Goal: Transaction & Acquisition: Purchase product/service

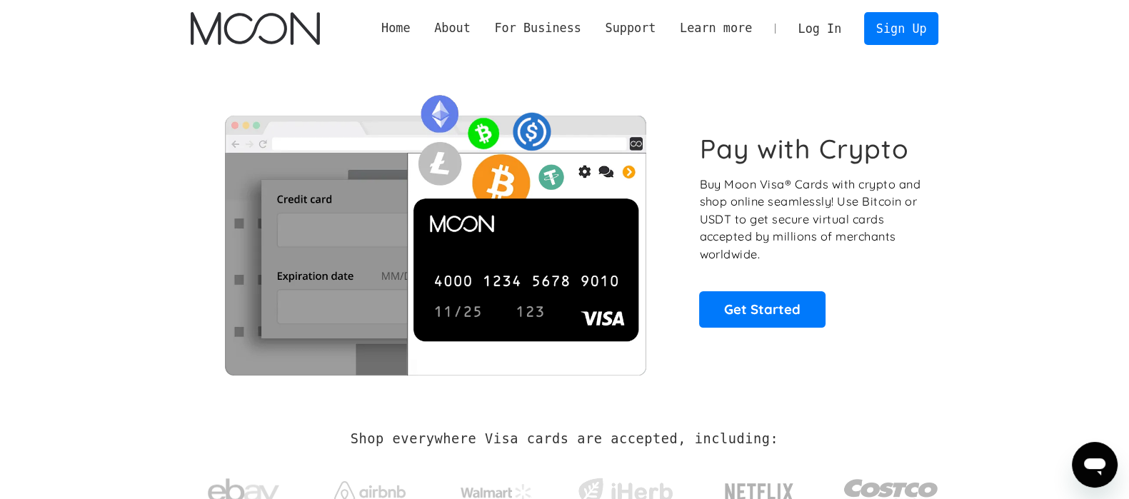
click at [828, 37] on link "Log In" at bounding box center [819, 28] width 67 height 31
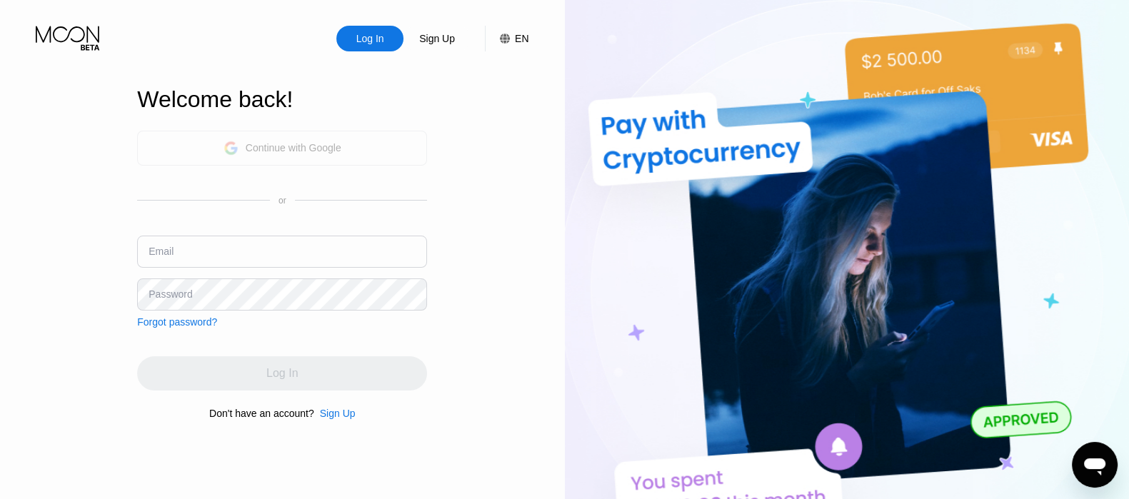
click at [283, 142] on div "Continue with Google" at bounding box center [294, 147] width 96 height 11
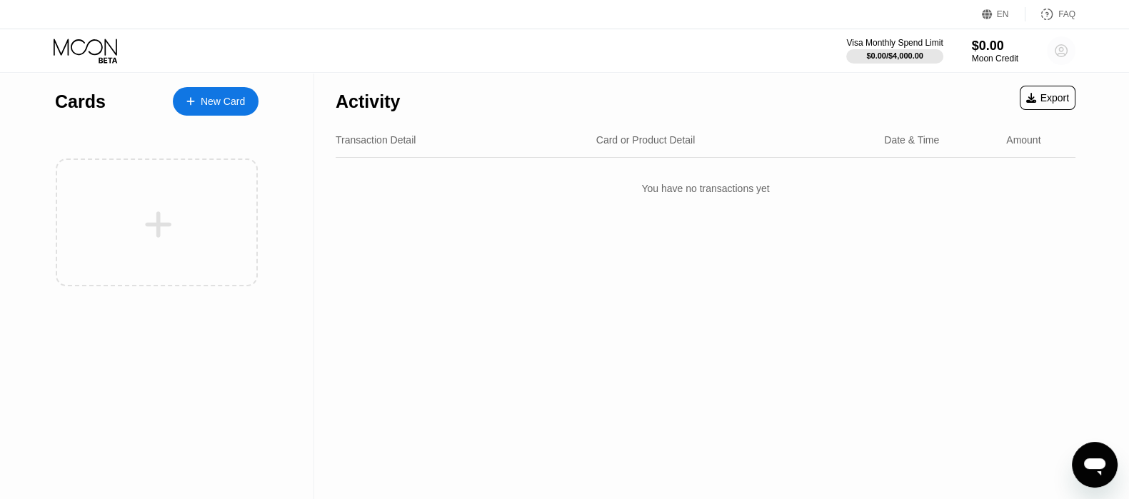
click at [1062, 59] on circle at bounding box center [1061, 50] width 29 height 29
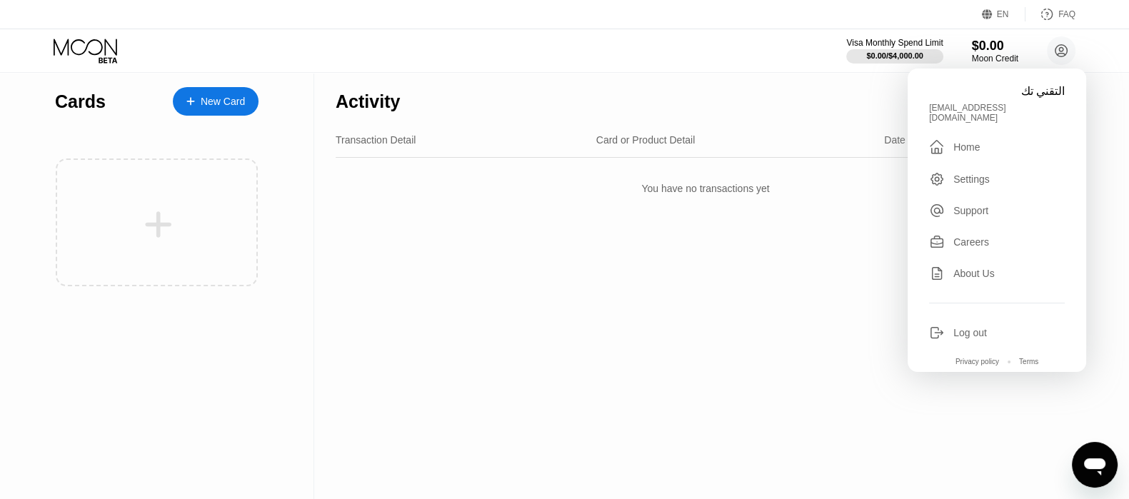
click at [728, 296] on div "Activity Export Transaction Detail Card or Product Detail Date & Time Amount Yo…" at bounding box center [705, 286] width 783 height 426
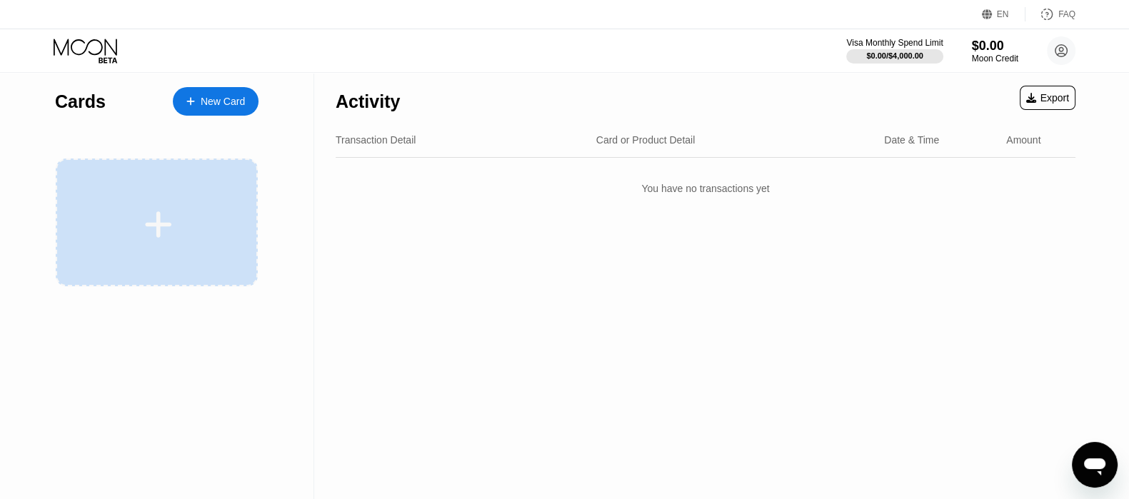
click at [199, 206] on div at bounding box center [157, 223] width 202 height 128
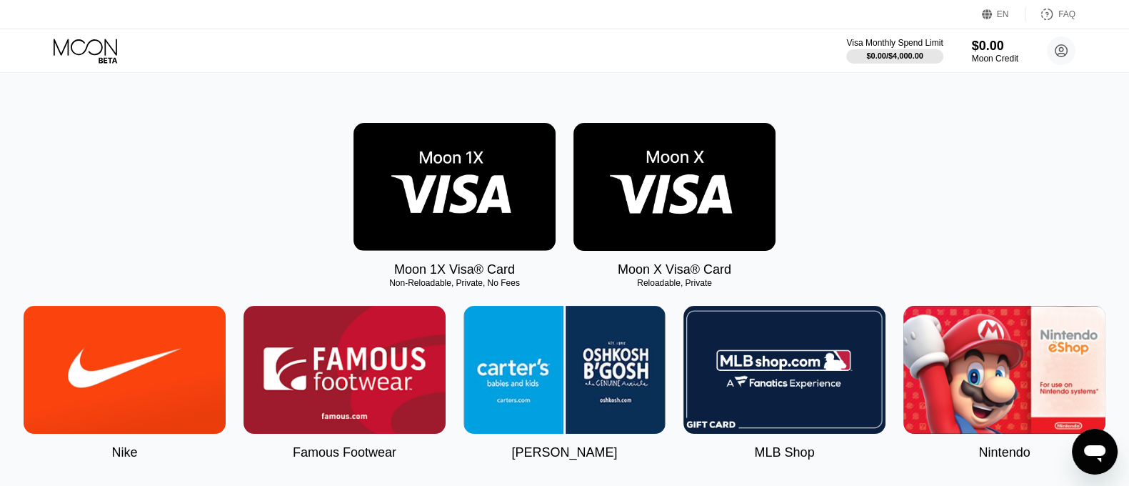
scroll to position [624, 0]
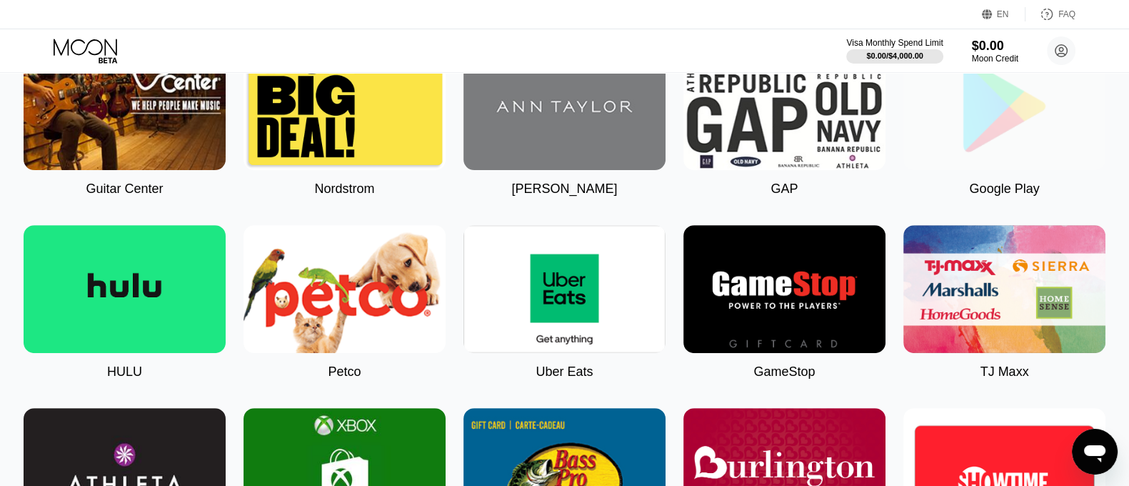
click at [1007, 126] on img at bounding box center [1004, 106] width 202 height 128
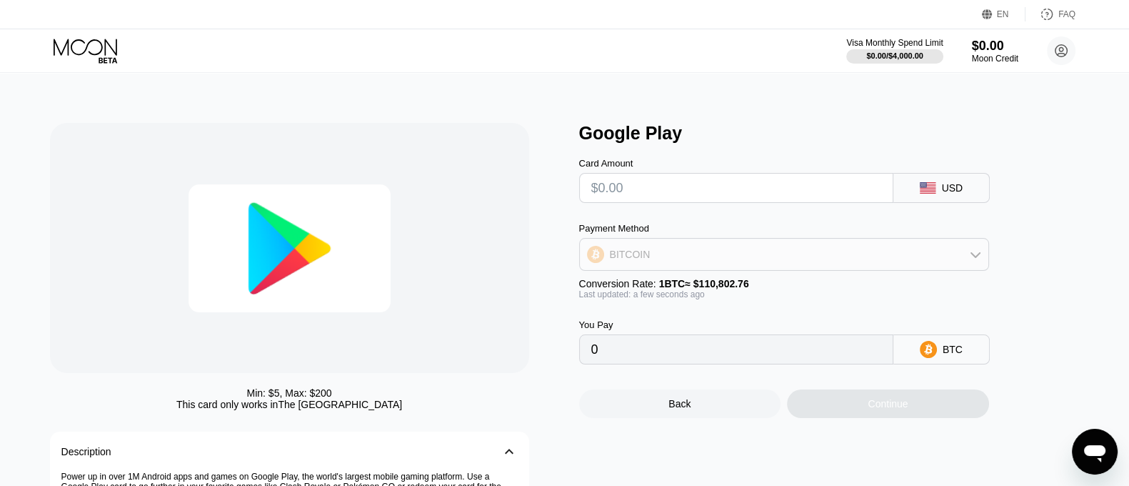
click at [757, 259] on div "BITCOIN" at bounding box center [784, 254] width 408 height 29
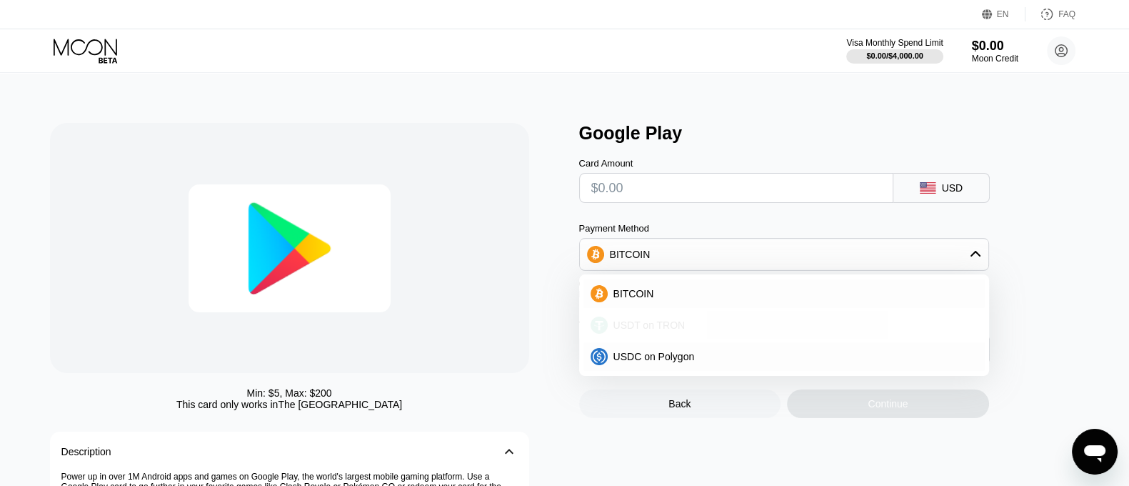
click at [658, 326] on span "USDT on TRON" at bounding box center [649, 324] width 72 height 11
type input "0.00"
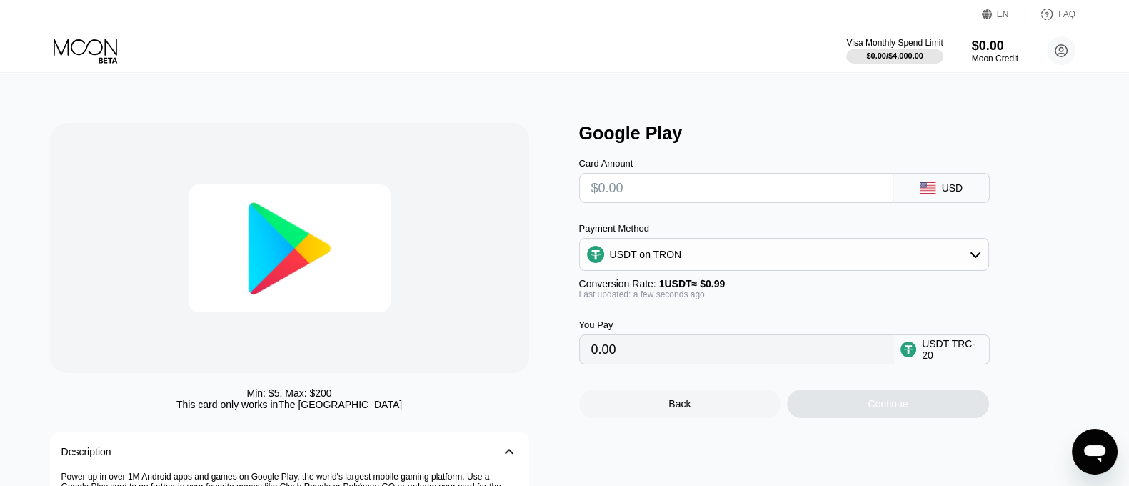
click at [625, 195] on input "text" at bounding box center [736, 188] width 290 height 29
type input "$5"
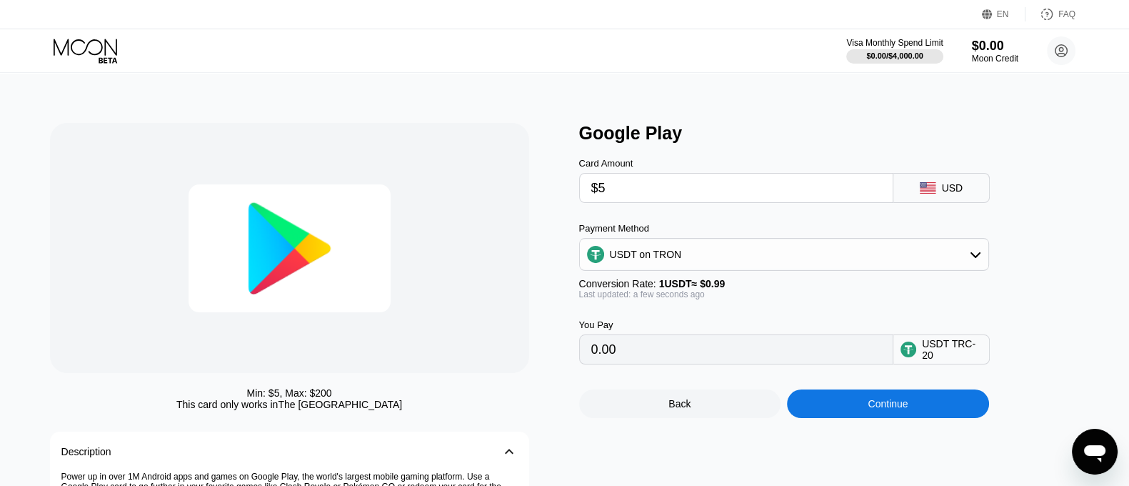
type input "5.05"
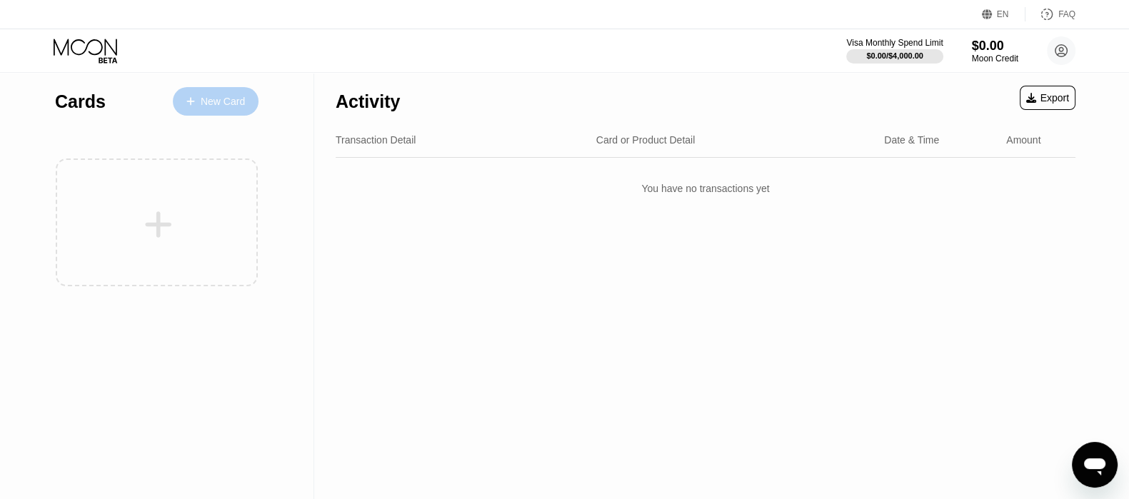
click at [204, 96] on div "New Card" at bounding box center [223, 102] width 44 height 12
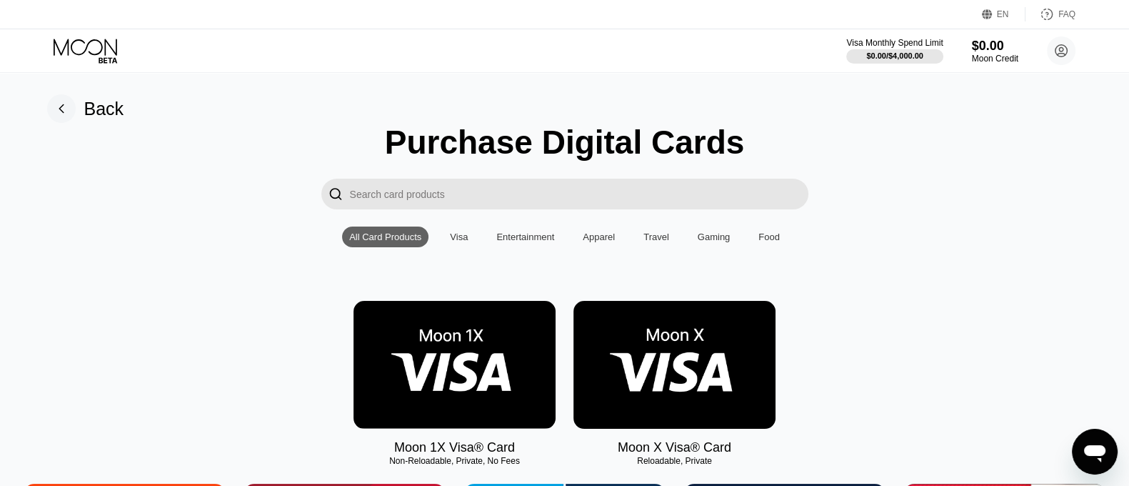
click at [459, 242] on div "Visa" at bounding box center [459, 236] width 18 height 11
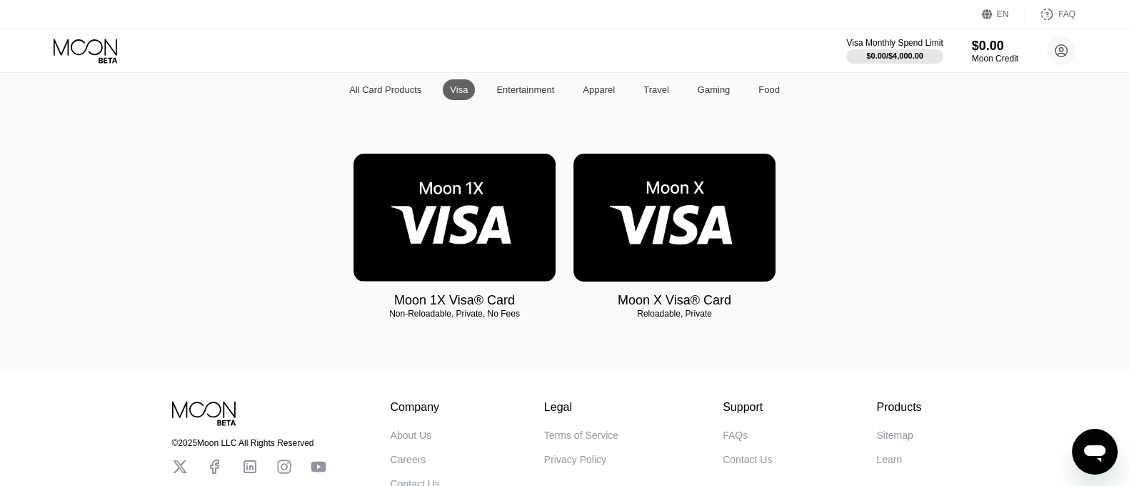
scroll to position [178, 0]
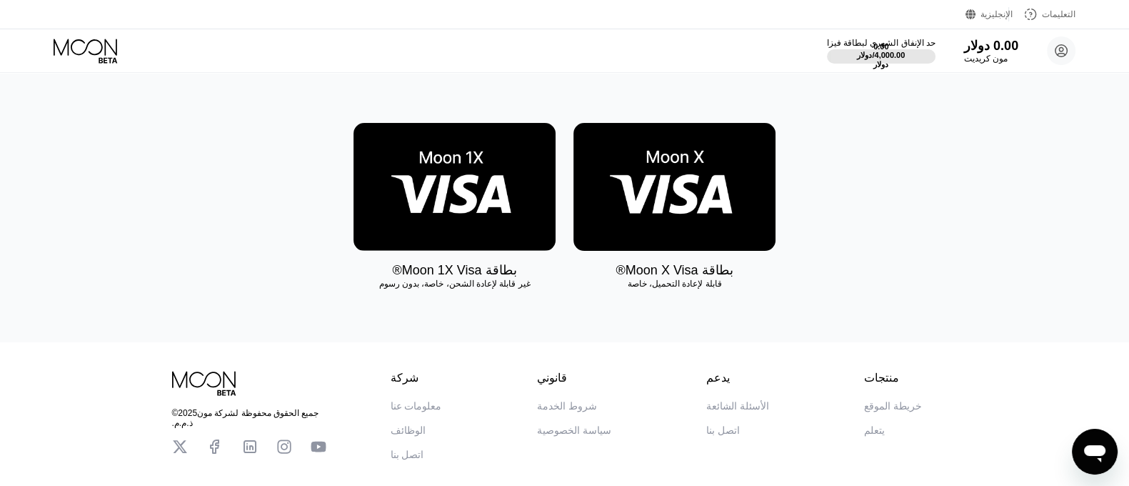
click at [473, 228] on img at bounding box center [454, 187] width 202 height 128
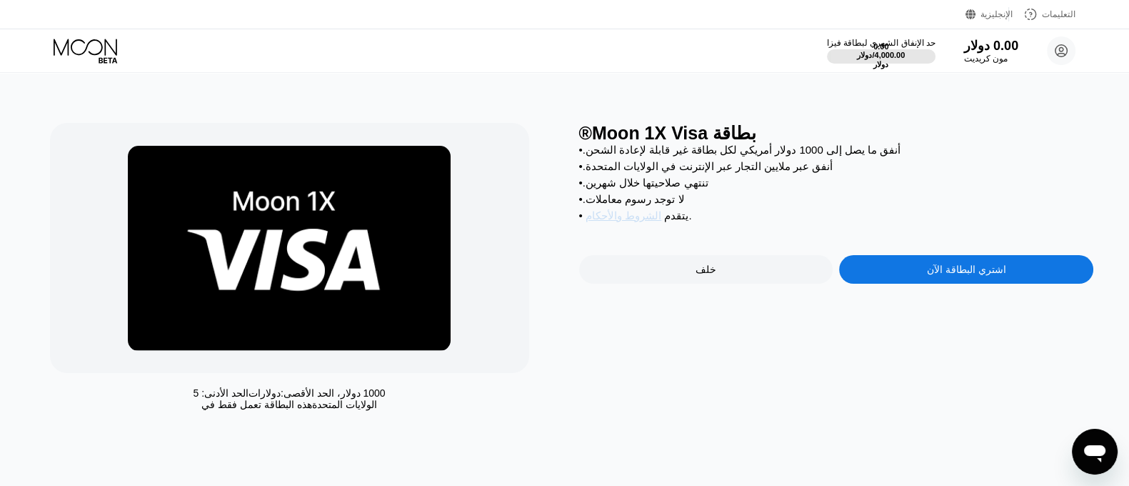
click at [621, 221] on font "الشروط والأحكام" at bounding box center [624, 215] width 76 height 12
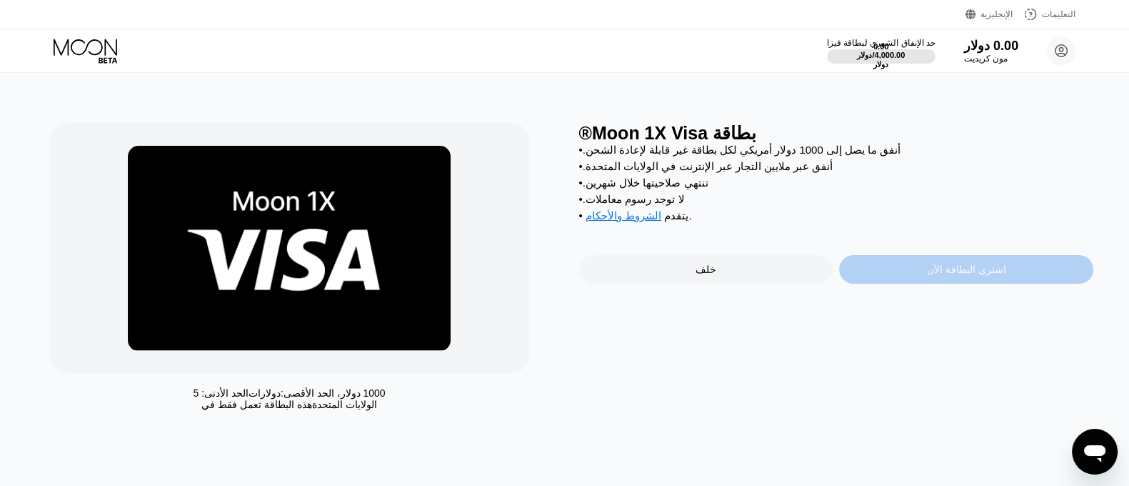
click at [995, 275] on font "اشتري البطاقة الآن" at bounding box center [966, 268] width 79 height 11
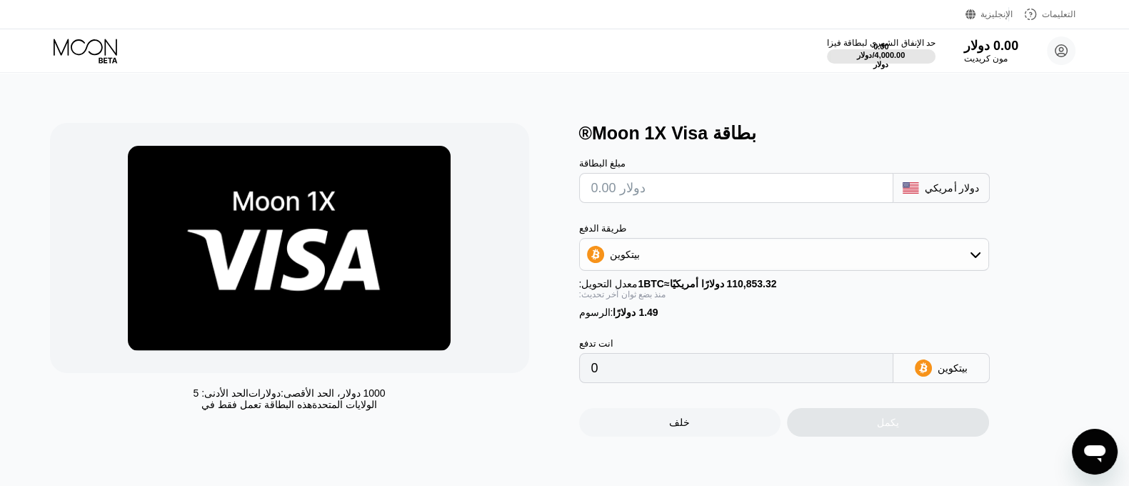
click at [715, 277] on div "طريقة الدفع بيتكوين معدل التحويل: 1 BTC ≈ 110,853.32 دولارًا أمريكيًا آخر تحديث…" at bounding box center [784, 270] width 410 height 95
click at [610, 248] on div "بيتكوين" at bounding box center [784, 254] width 408 height 29
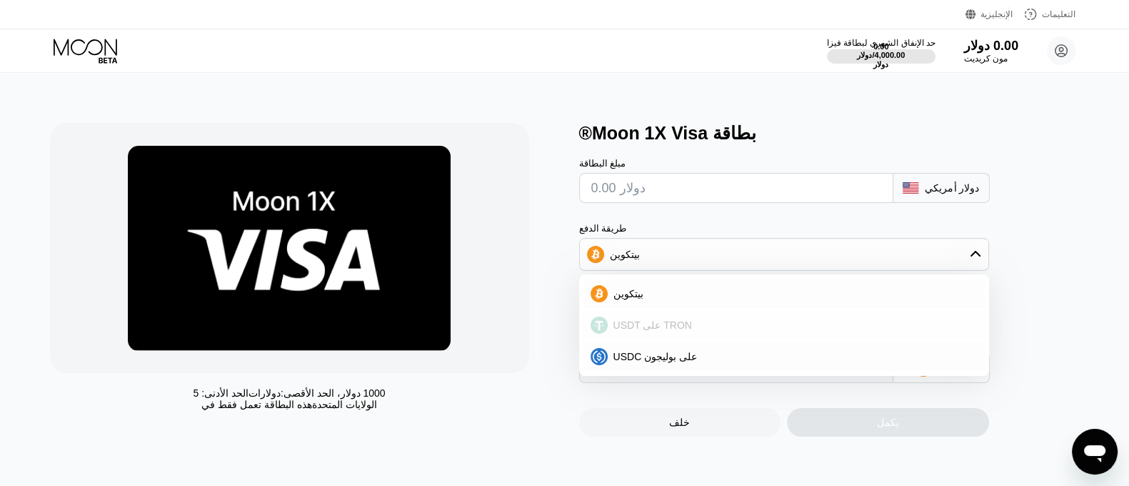
click at [644, 326] on font "USDT على TRON" at bounding box center [652, 324] width 79 height 11
type input "0.00"
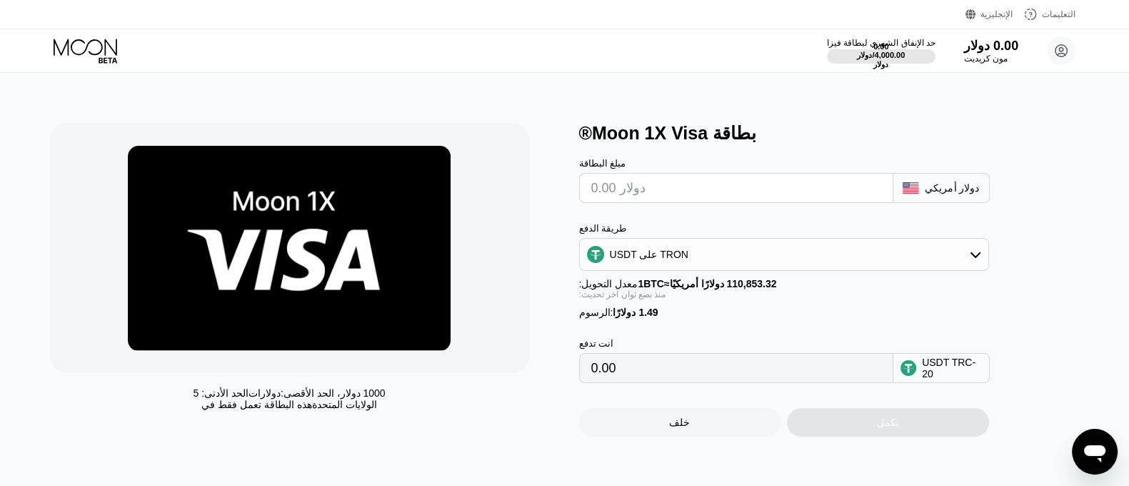
click at [649, 198] on input "text" at bounding box center [736, 188] width 290 height 29
type input "$1"
type input "2.52"
type input "$12"
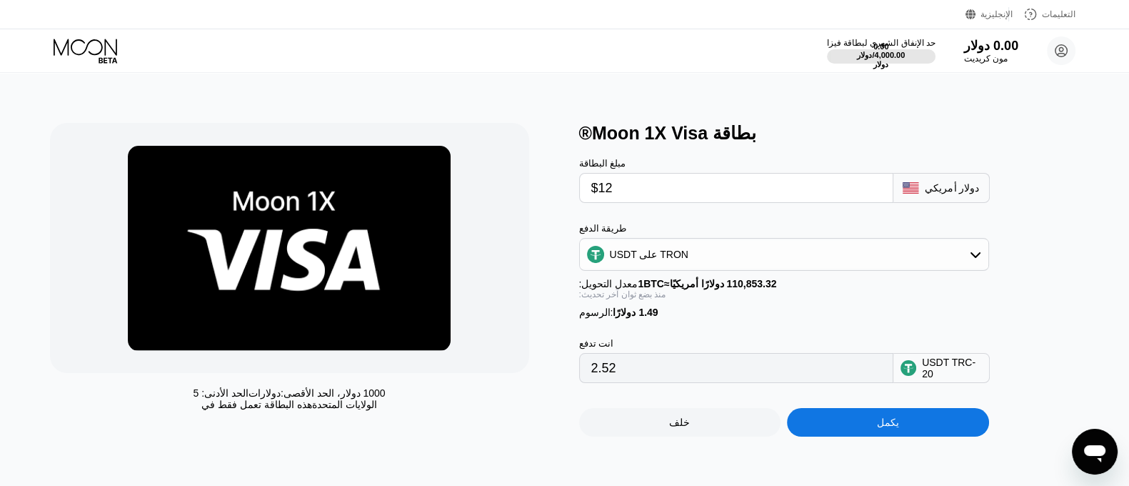
type input "13.63"
type input "$120"
type input "122.72"
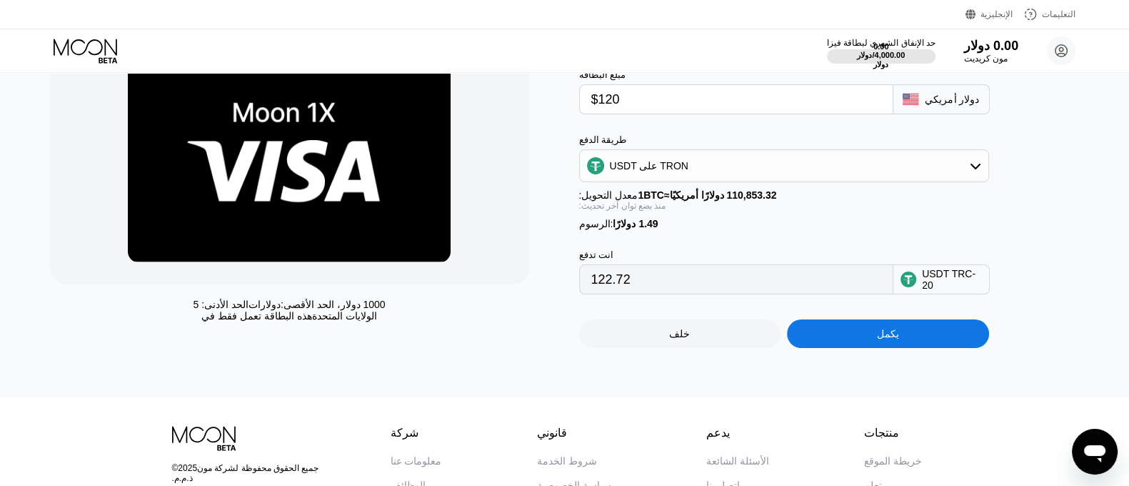
scroll to position [178, 0]
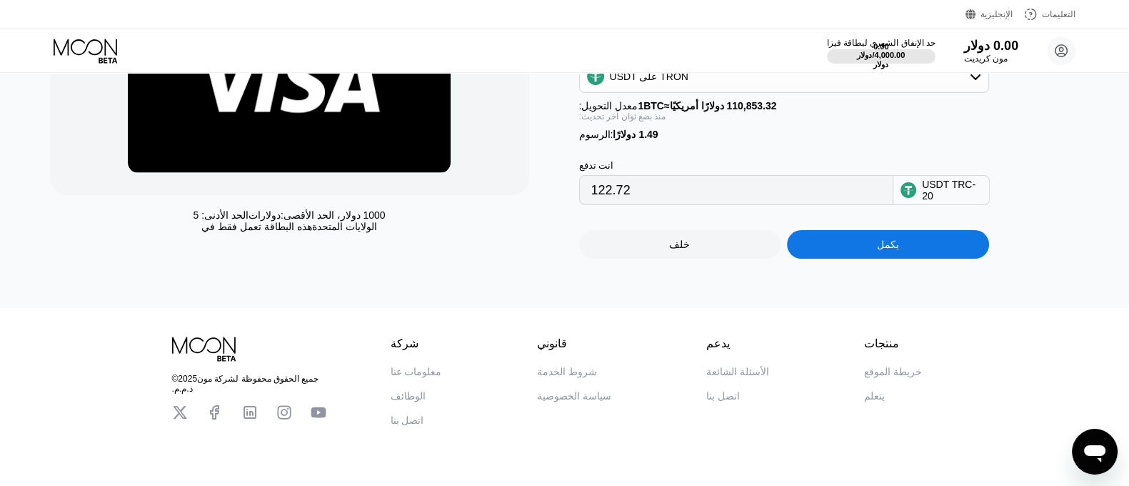
type input "$120"
click at [668, 251] on div "خلف" at bounding box center [680, 244] width 202 height 29
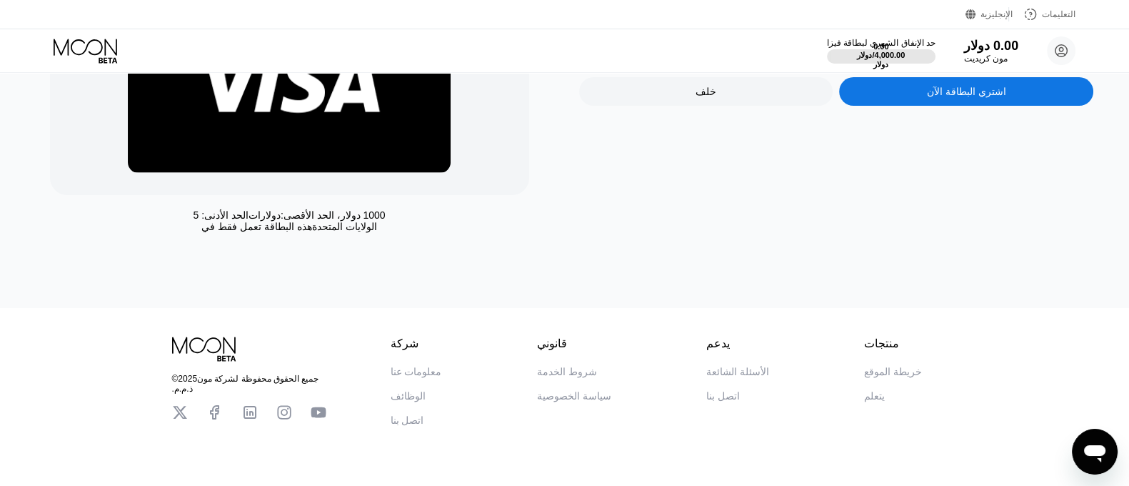
scroll to position [0, 0]
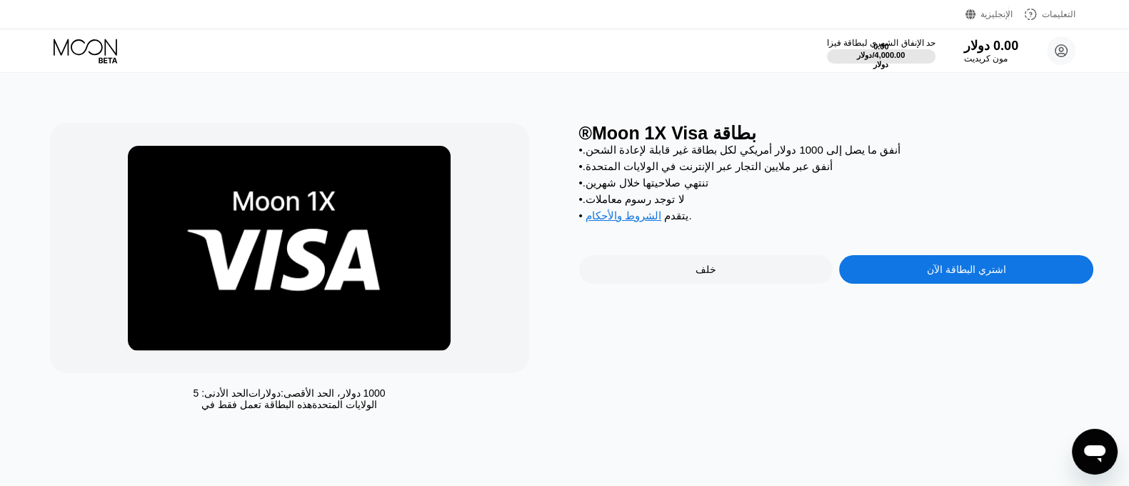
click at [682, 278] on div "خلف" at bounding box center [706, 269] width 254 height 29
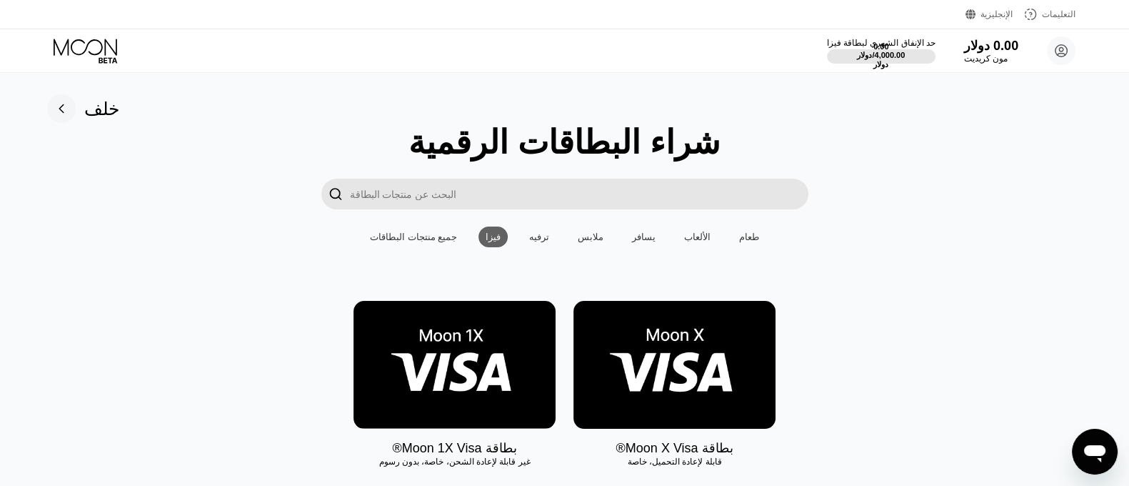
click at [631, 353] on img at bounding box center [674, 365] width 202 height 128
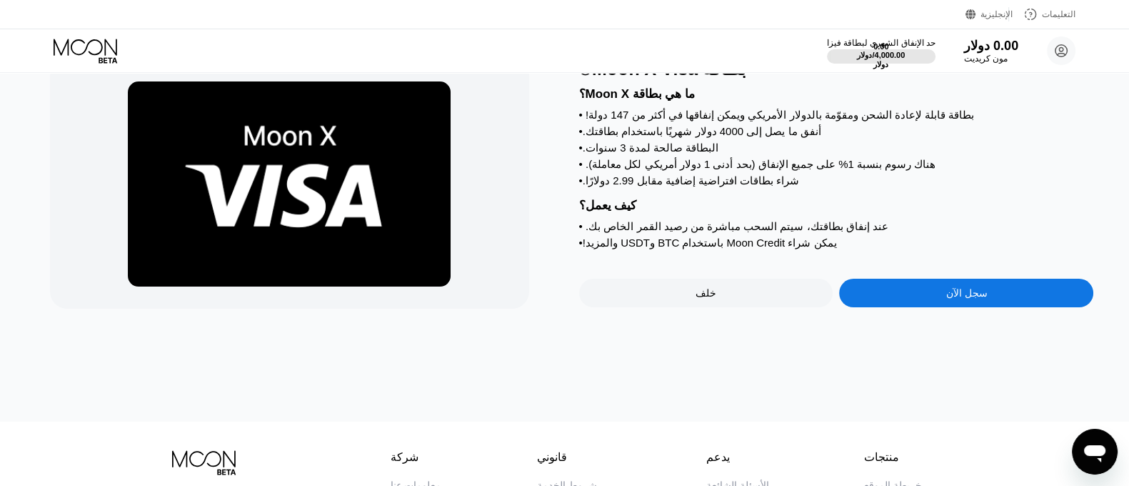
scroll to position [89, 0]
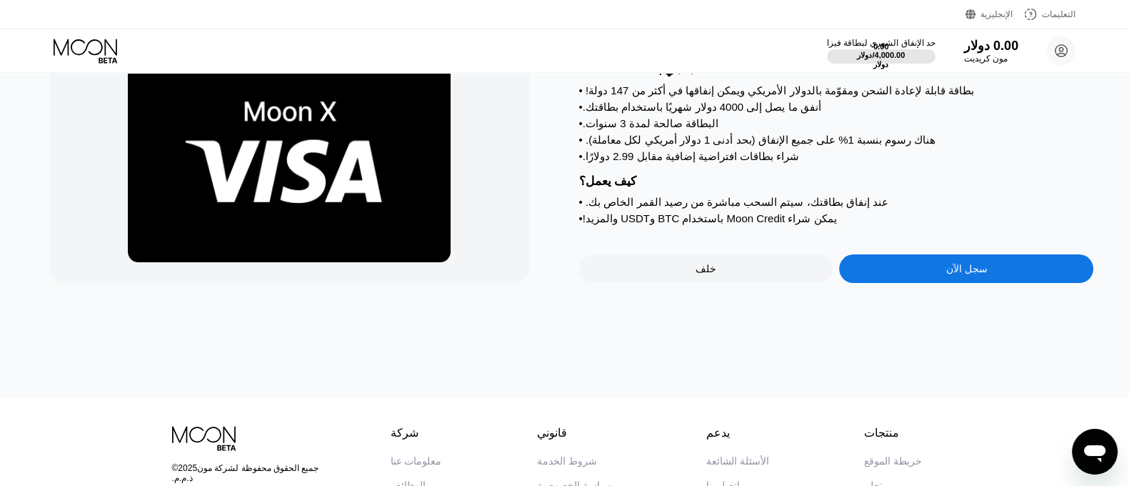
click at [893, 283] on div "سجل الآن" at bounding box center [966, 268] width 254 height 29
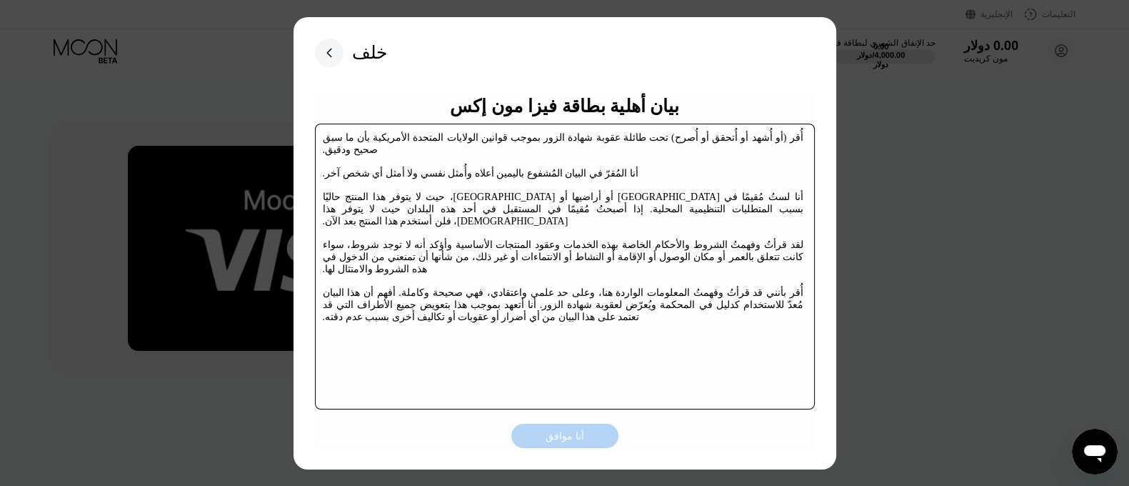
click at [581, 439] on font "أنا موافق" at bounding box center [565, 435] width 39 height 11
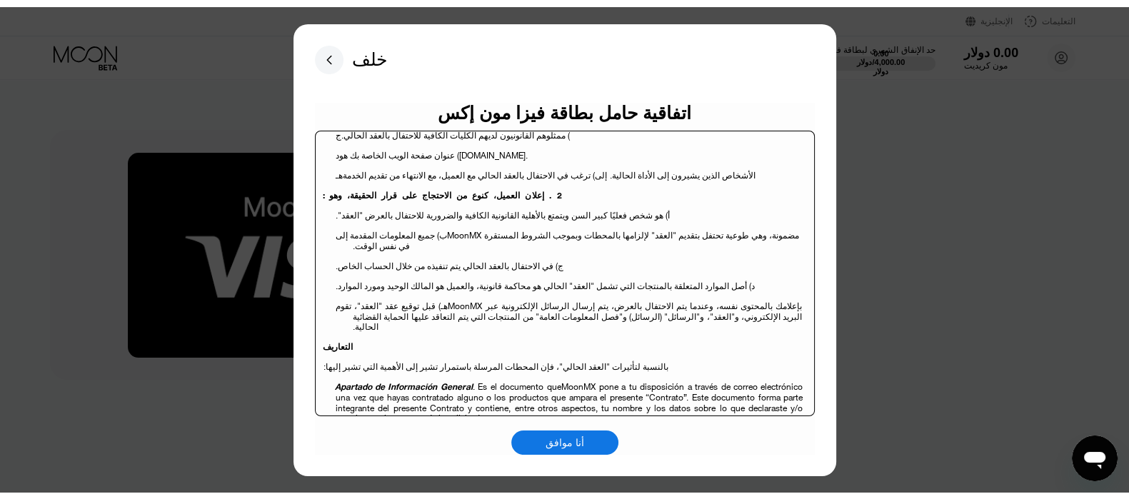
scroll to position [178, 0]
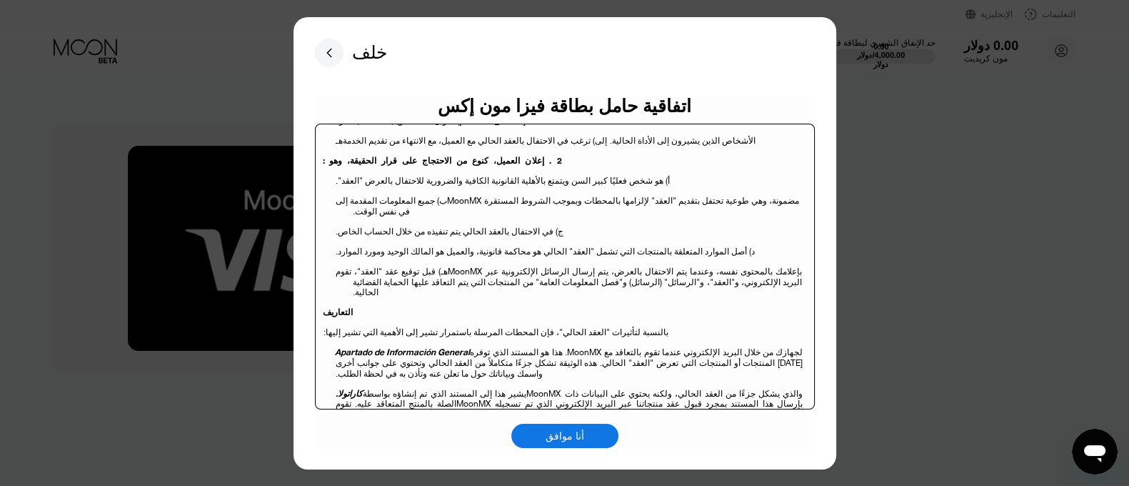
click at [574, 446] on div "أنا موافق" at bounding box center [564, 435] width 107 height 24
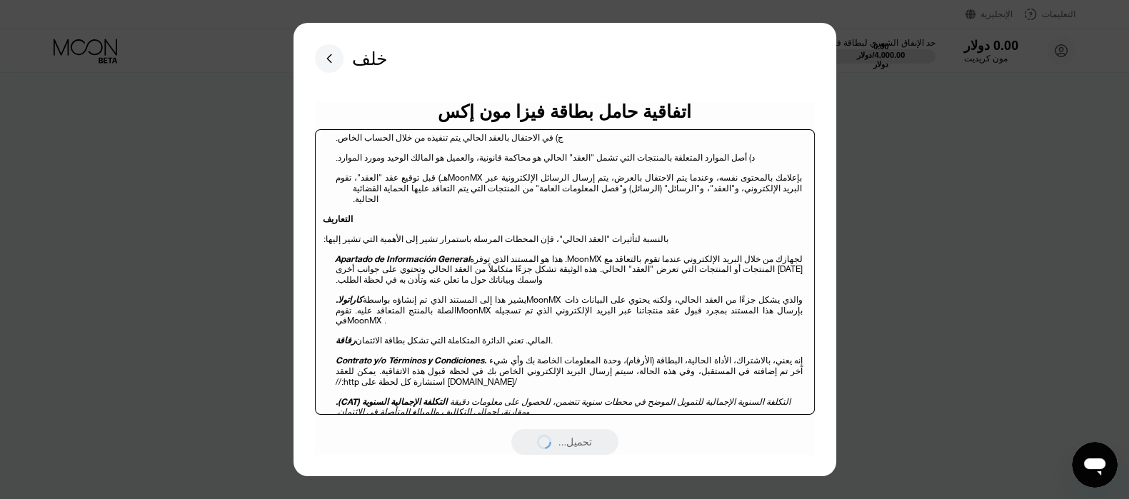
scroll to position [356, 0]
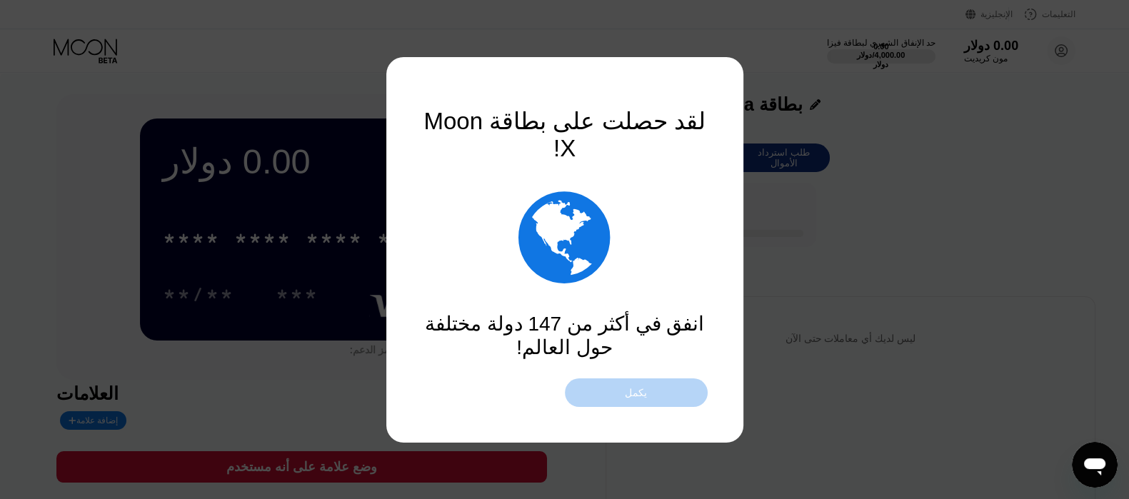
click at [643, 395] on font "يكمل" at bounding box center [636, 392] width 22 height 11
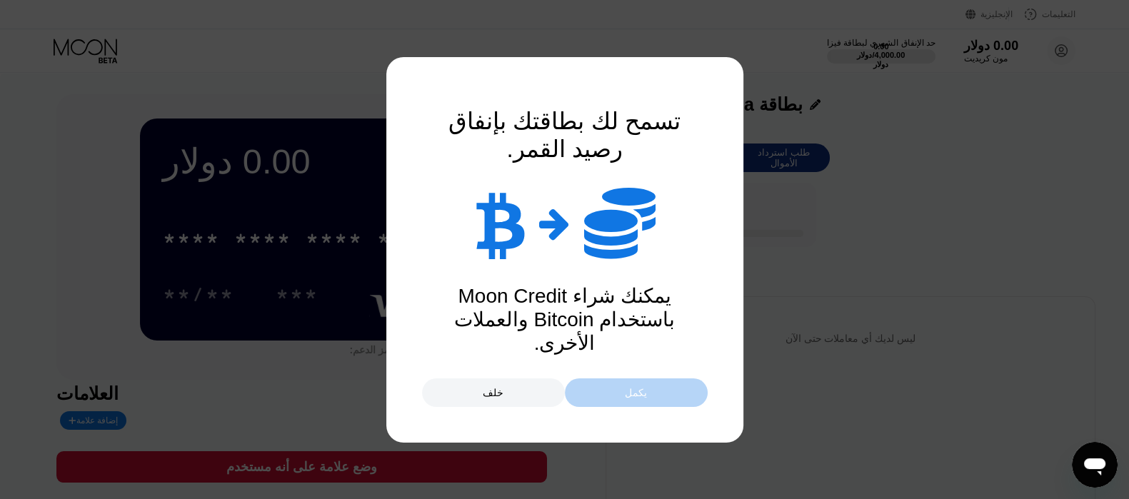
click at [625, 398] on font "يكمل" at bounding box center [636, 392] width 22 height 11
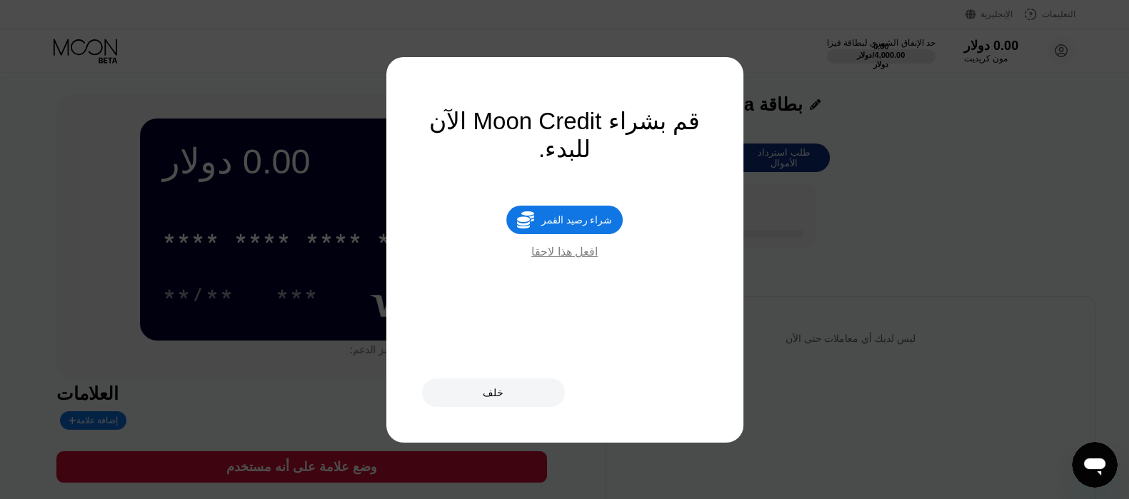
click at [563, 258] on font "افعل هذا لاحقا" at bounding box center [564, 252] width 66 height 12
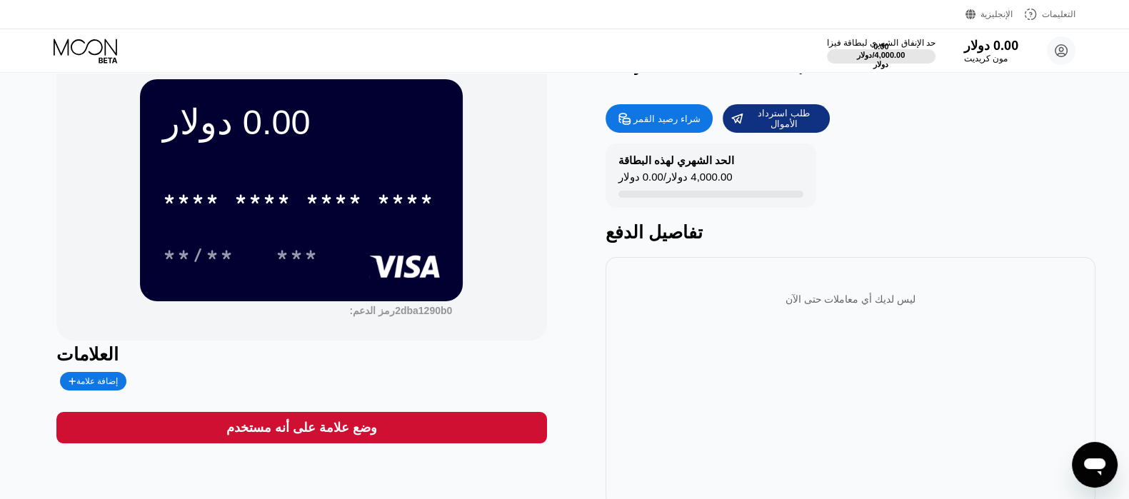
scroll to position [39, 0]
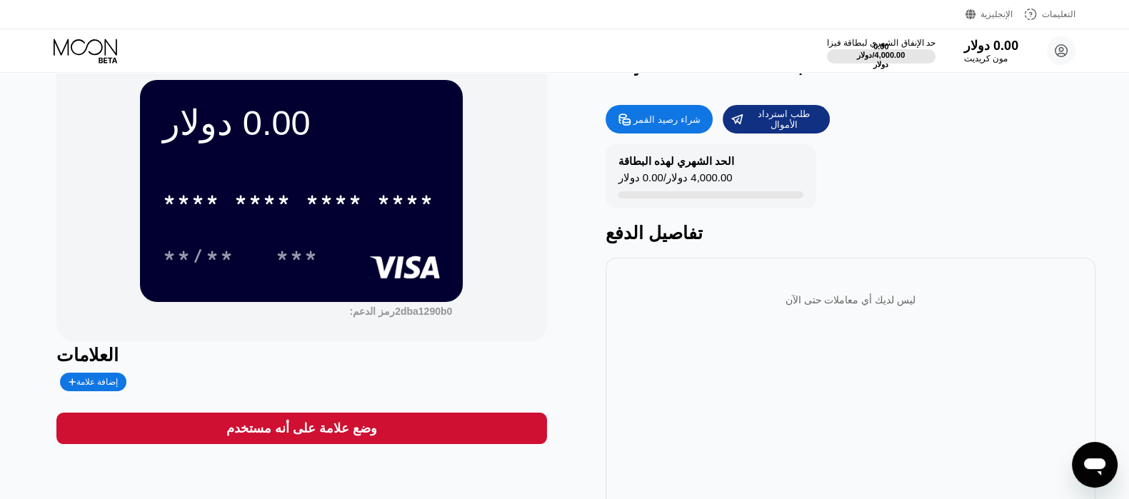
click at [114, 383] on font "إضافة علامة" at bounding box center [96, 382] width 41 height 10
click at [196, 380] on div at bounding box center [139, 382] width 140 height 10
click at [200, 384] on icon at bounding box center [204, 382] width 9 height 9
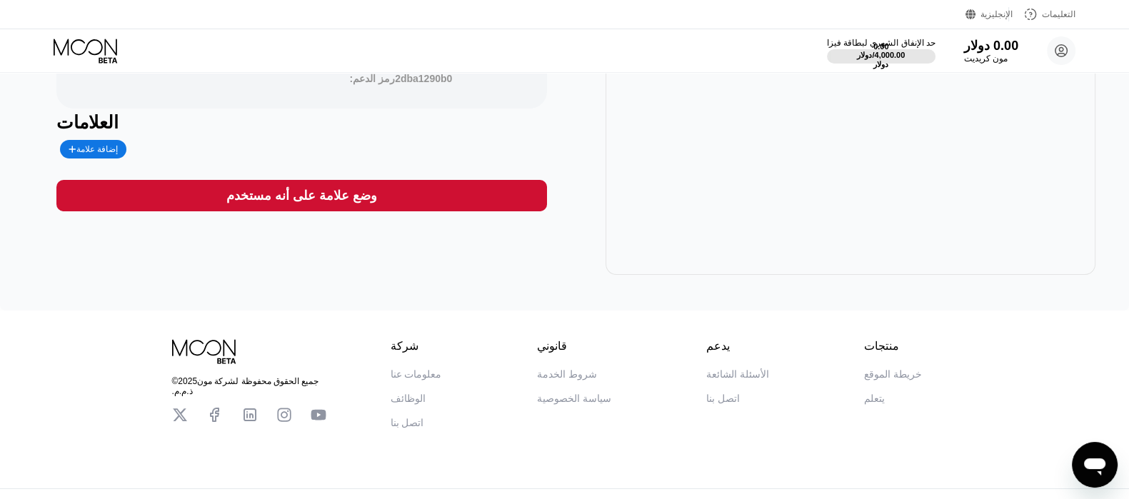
scroll to position [306, 0]
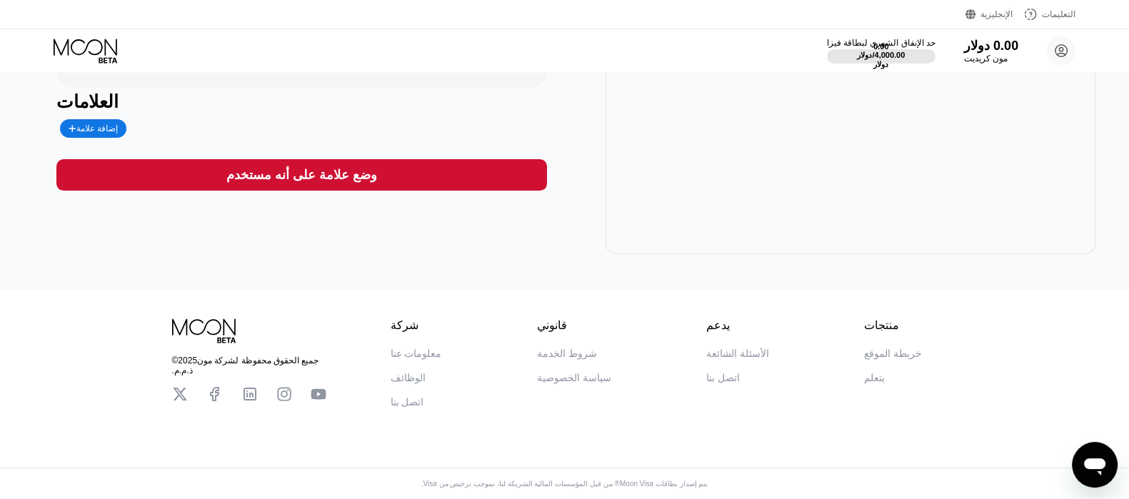
click at [311, 168] on font "وضع علامة على أنه مستخدم" at bounding box center [301, 175] width 151 height 14
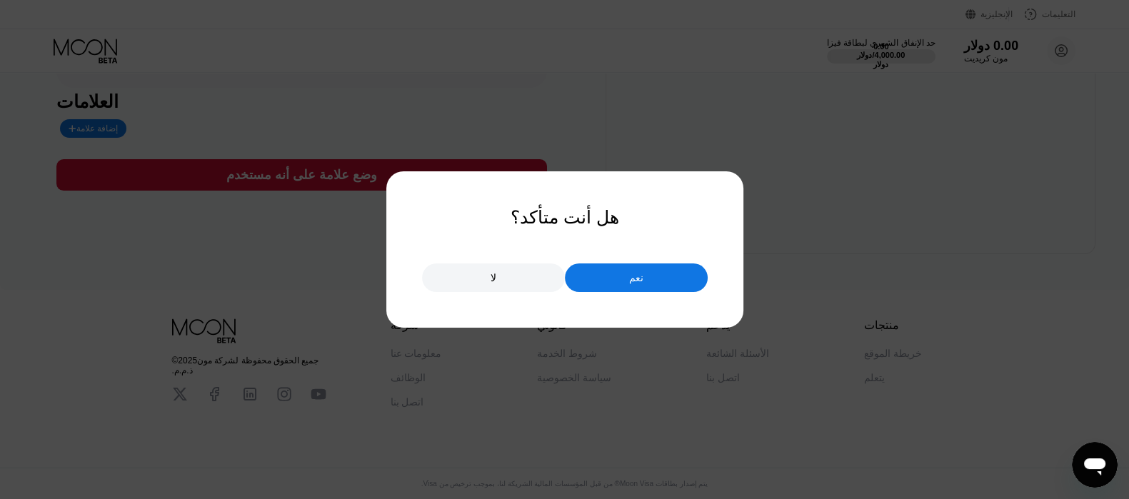
click at [506, 279] on div "لا" at bounding box center [493, 277] width 143 height 29
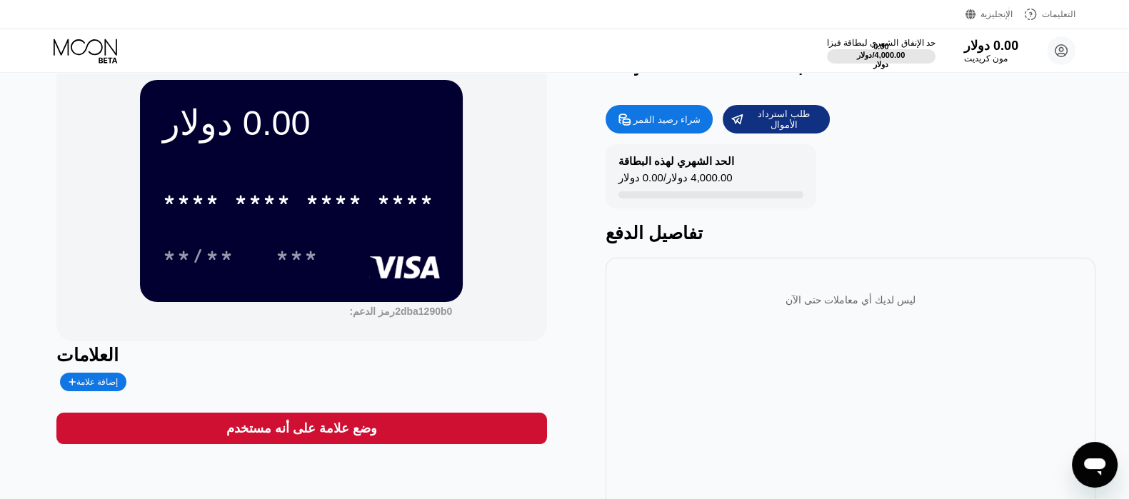
scroll to position [0, 0]
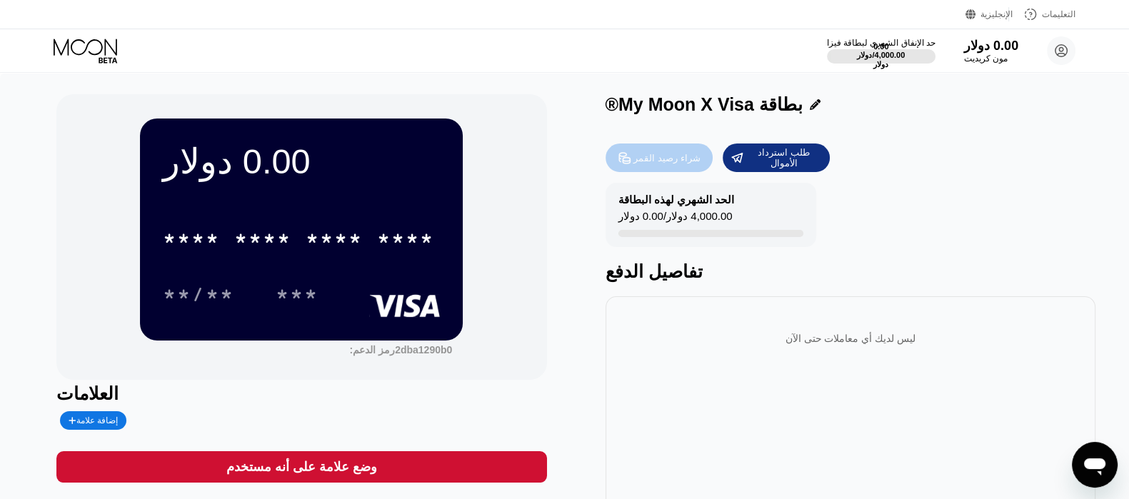
click at [655, 161] on font "شراء رصيد القمر" at bounding box center [666, 158] width 66 height 11
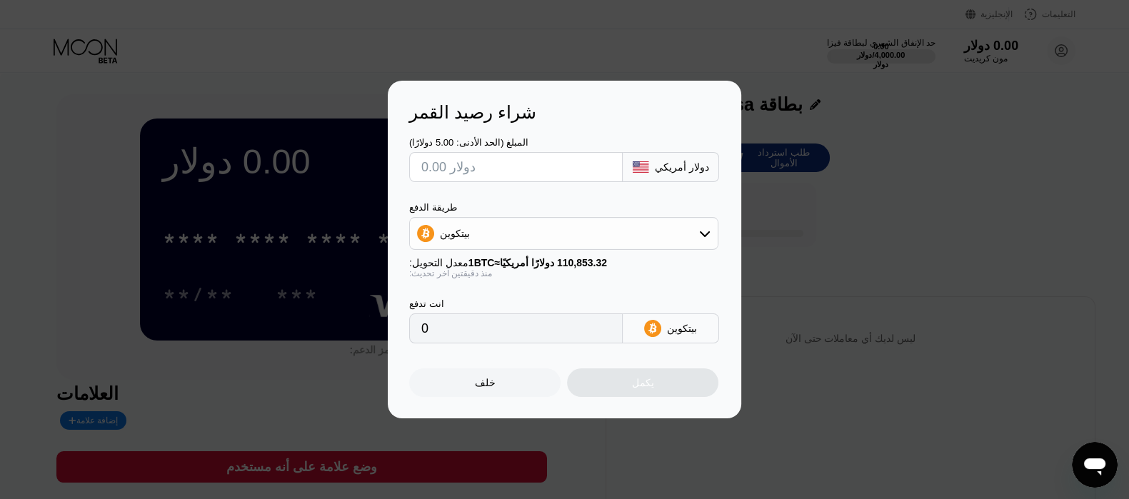
click at [482, 166] on input "text" at bounding box center [515, 167] width 189 height 29
type input "$5"
type input "0.00004511"
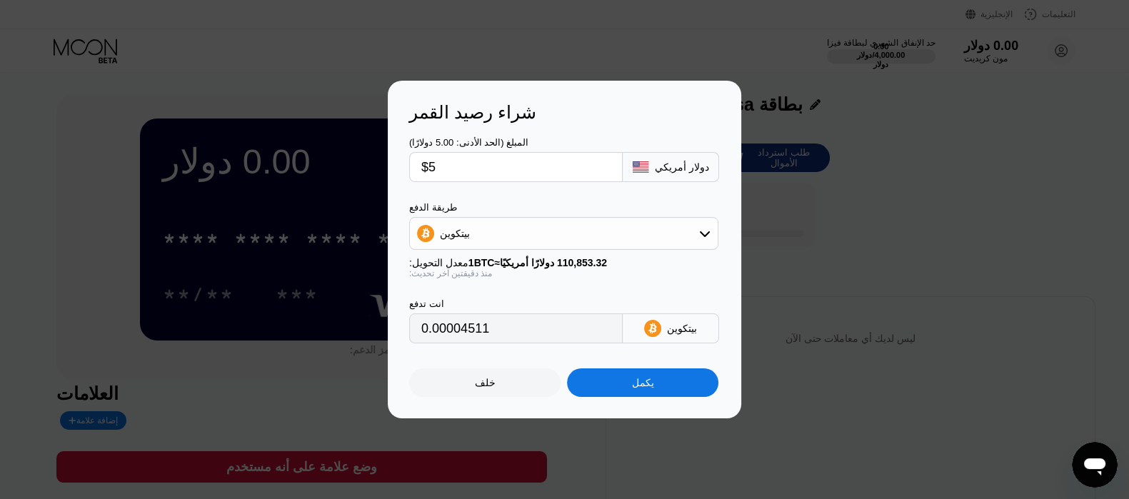
type input "$5"
click at [517, 233] on div "بيتكوين" at bounding box center [564, 233] width 308 height 29
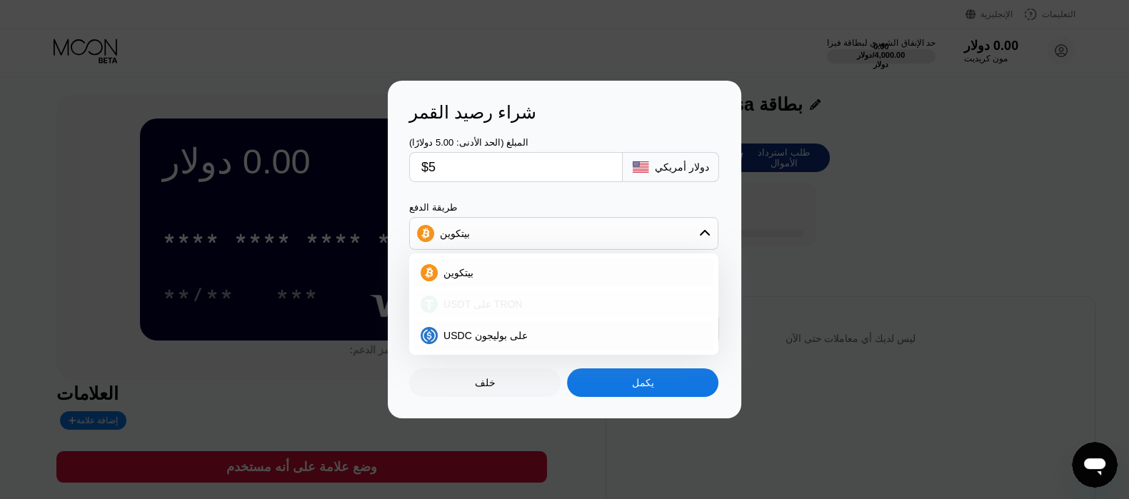
click at [523, 309] on div "USDT على TRON" at bounding box center [572, 303] width 269 height 11
type input "5.05"
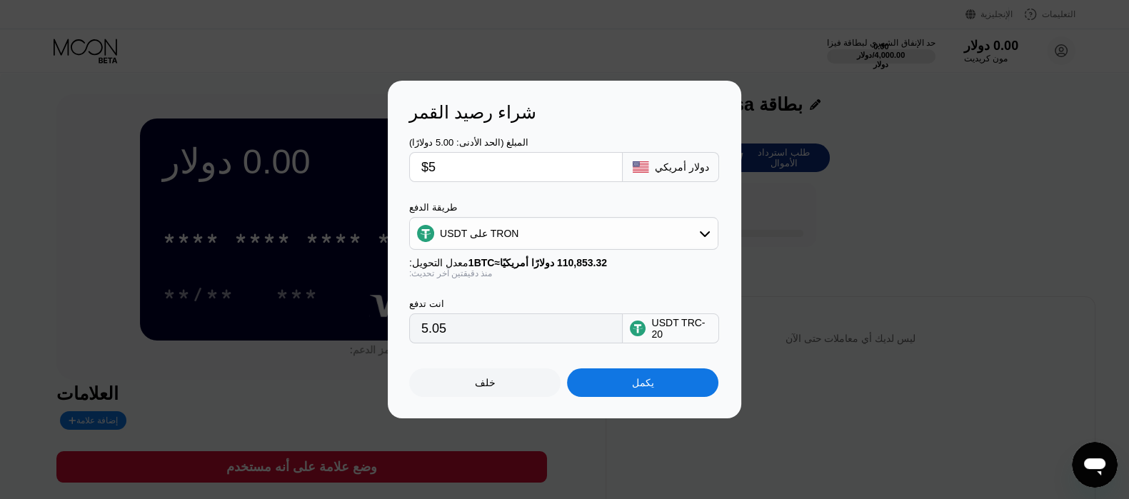
drag, startPoint x: 463, startPoint y: 157, endPoint x: 406, endPoint y: 166, distance: 57.8
click at [406, 166] on div "شراء رصيد القمر المبلغ (الحد الأدنى: 5.00 دولارًا) $5 دولار أمريكي طريقة الدفع …" at bounding box center [564, 250] width 353 height 338
type input "$2"
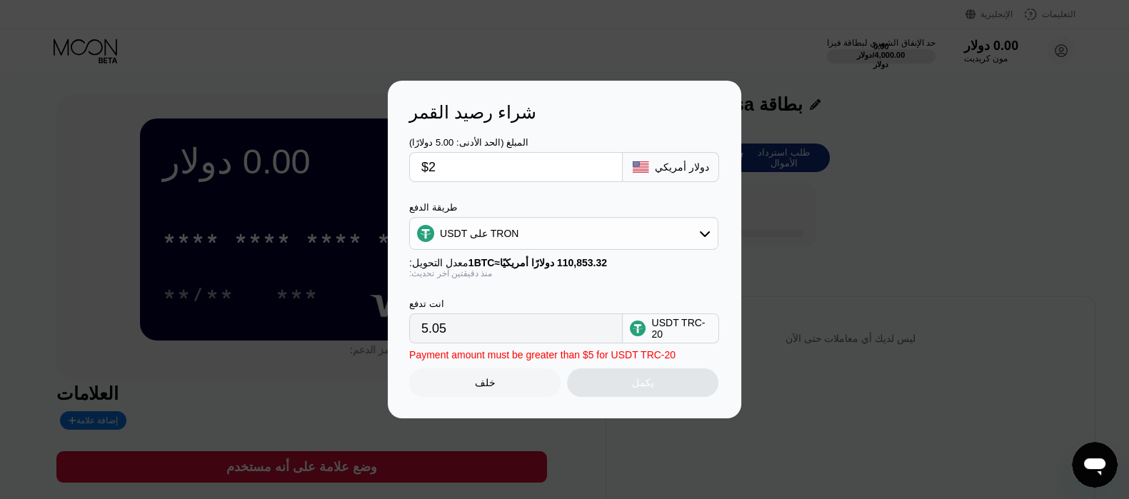
type input "2.02"
type input "0.00"
type input "$5"
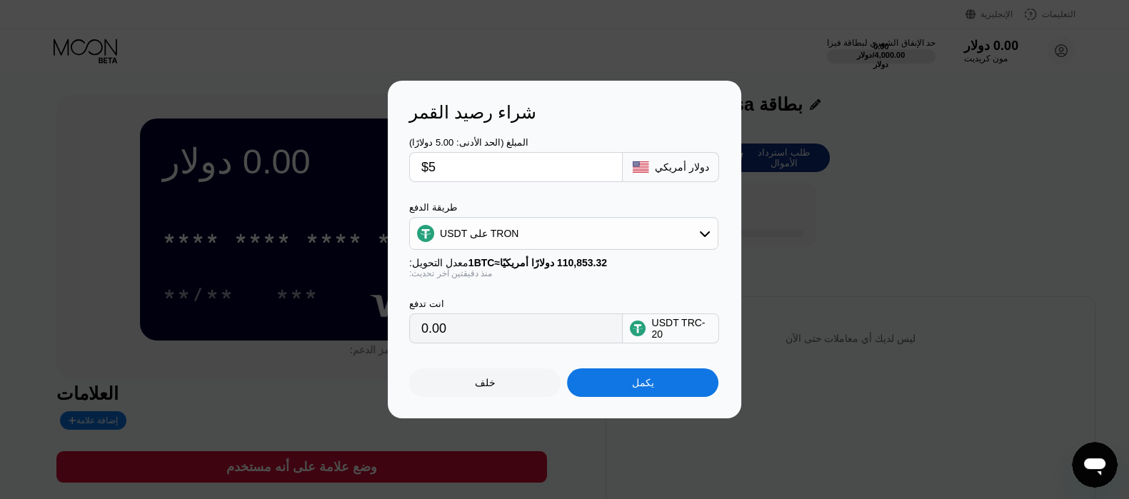
type input "5.05"
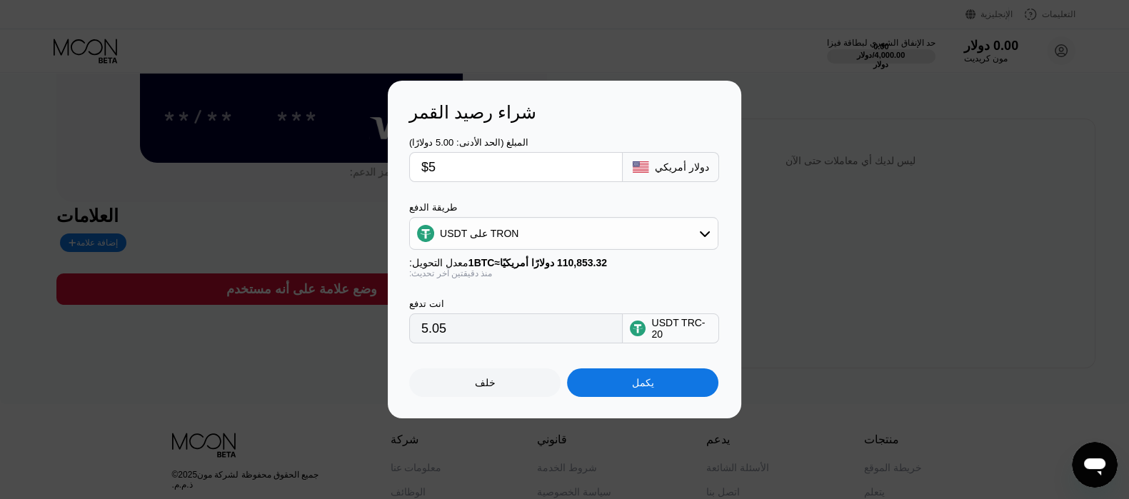
scroll to position [89, 0]
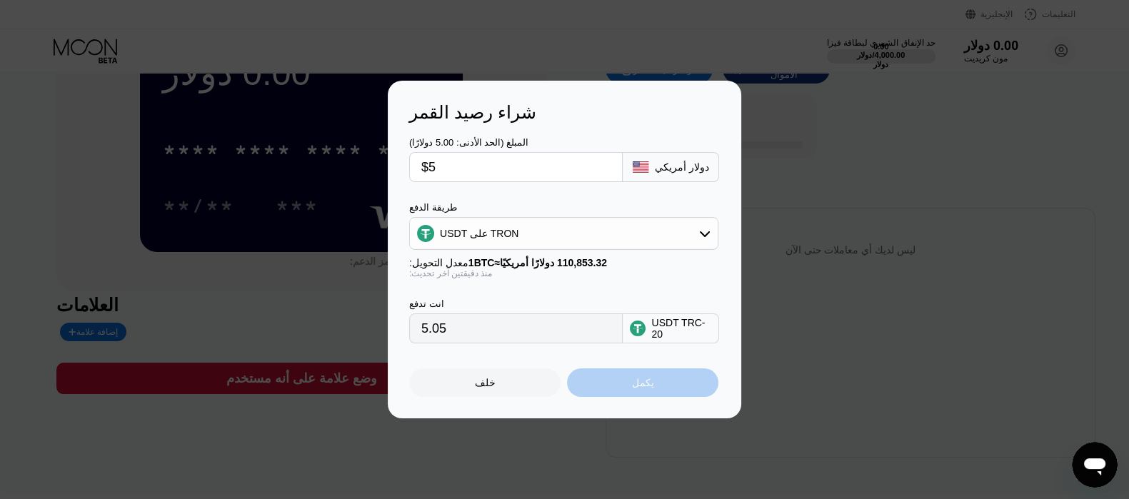
click at [633, 388] on font "يكمل" at bounding box center [643, 382] width 22 height 11
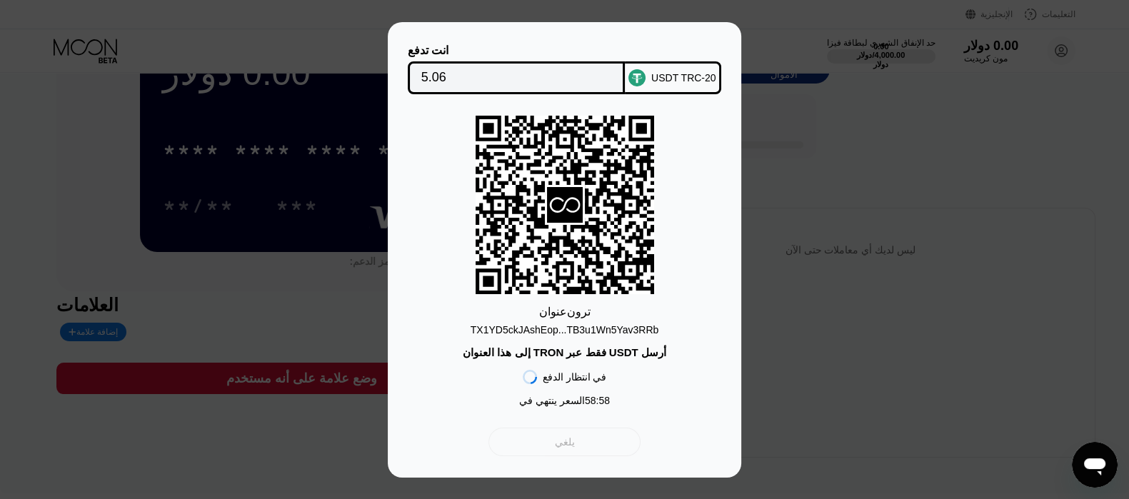
click at [578, 445] on div "يلغي" at bounding box center [564, 442] width 152 height 29
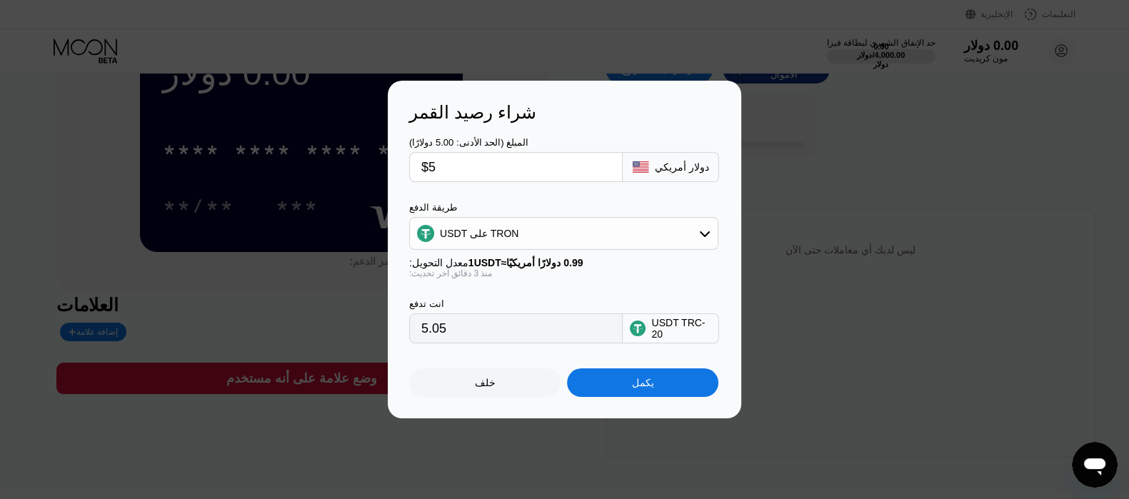
click at [511, 378] on div "خلف" at bounding box center [484, 382] width 151 height 29
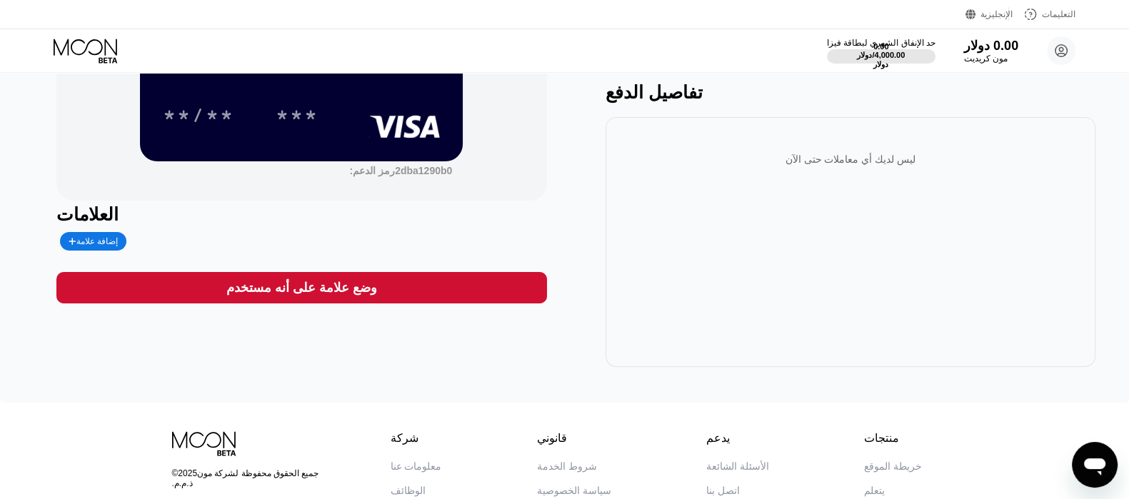
scroll to position [0, 0]
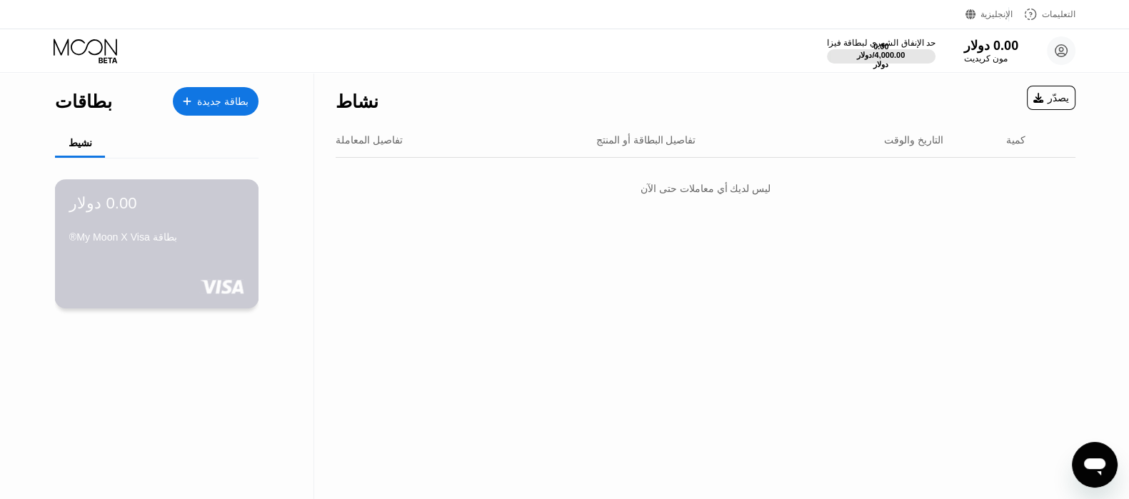
click at [179, 263] on div "0.00 دولار بطاقة My Moon X Visa®" at bounding box center [157, 243] width 204 height 129
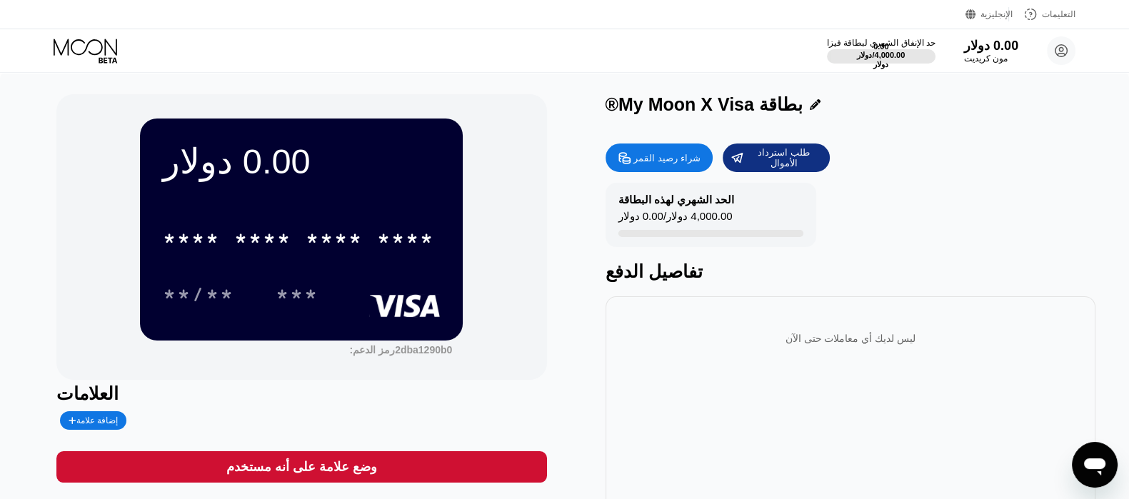
drag, startPoint x: 20, startPoint y: 1, endPoint x: 44, endPoint y: 79, distance: 81.3
click at [44, 79] on div "0.00 دولار * * * * * * * * * * * * **** **/** *** رمز الدعم: 2dba1290b0 العلاما…" at bounding box center [564, 327] width 1129 height 509
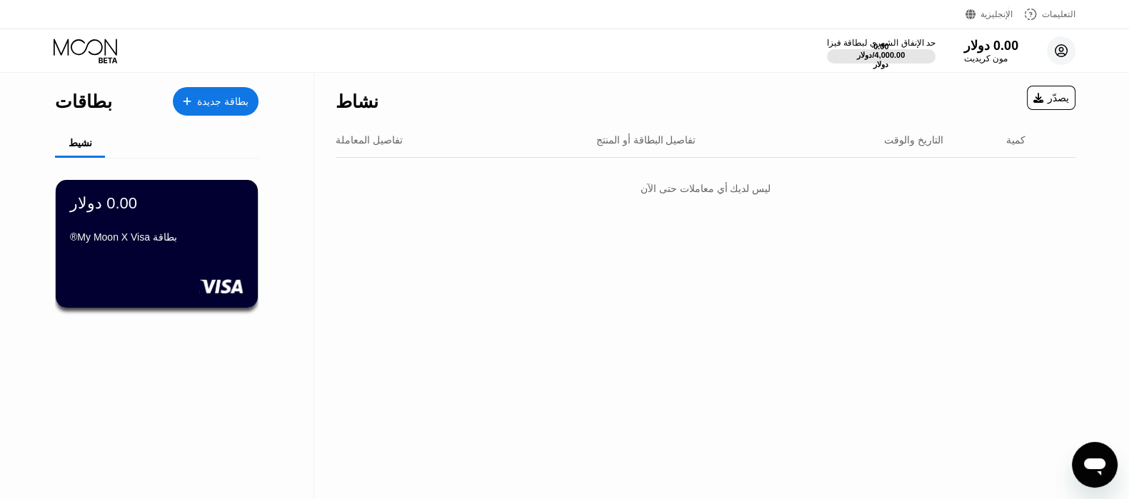
click at [1053, 46] on circle at bounding box center [1061, 50] width 29 height 29
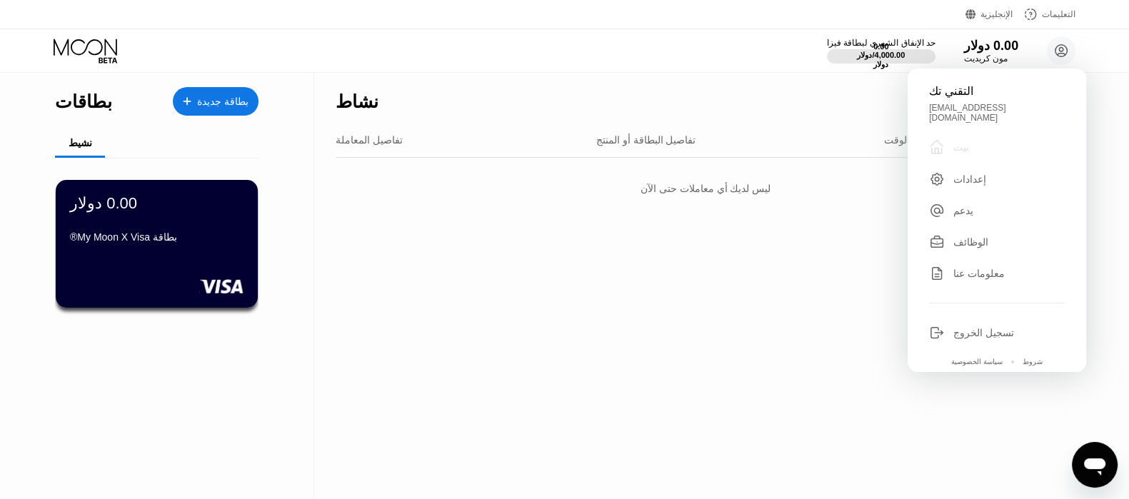
click at [953, 141] on font "بيت" at bounding box center [961, 146] width 16 height 11
